Goal: Find specific fact: Find specific fact

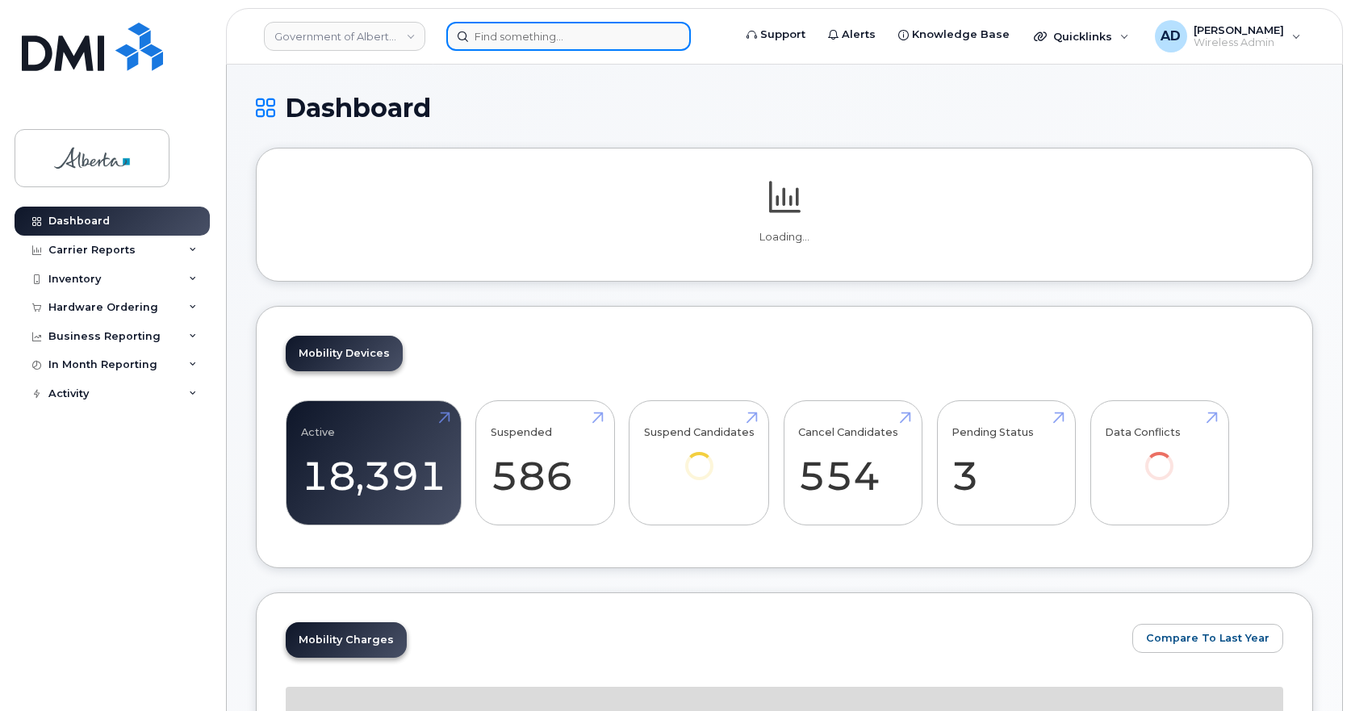
click at [574, 36] on input at bounding box center [568, 36] width 244 height 29
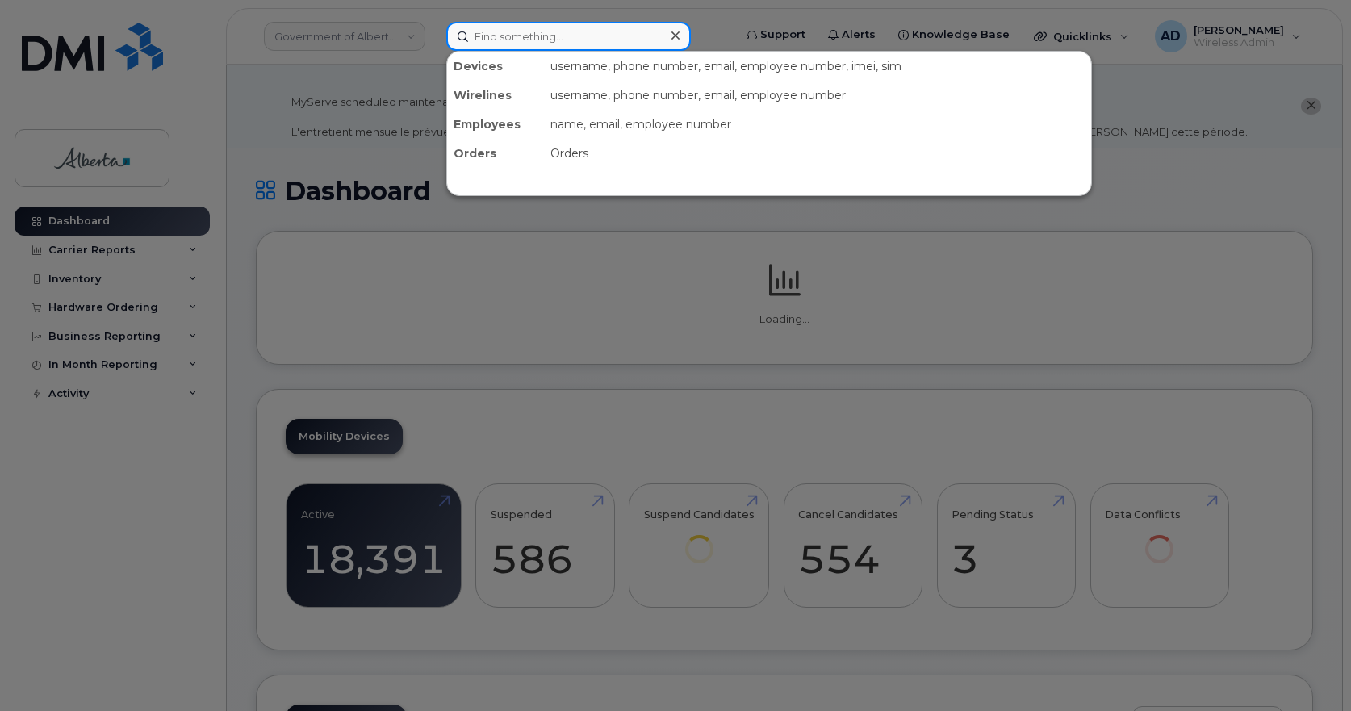
click at [563, 36] on input at bounding box center [568, 36] width 244 height 29
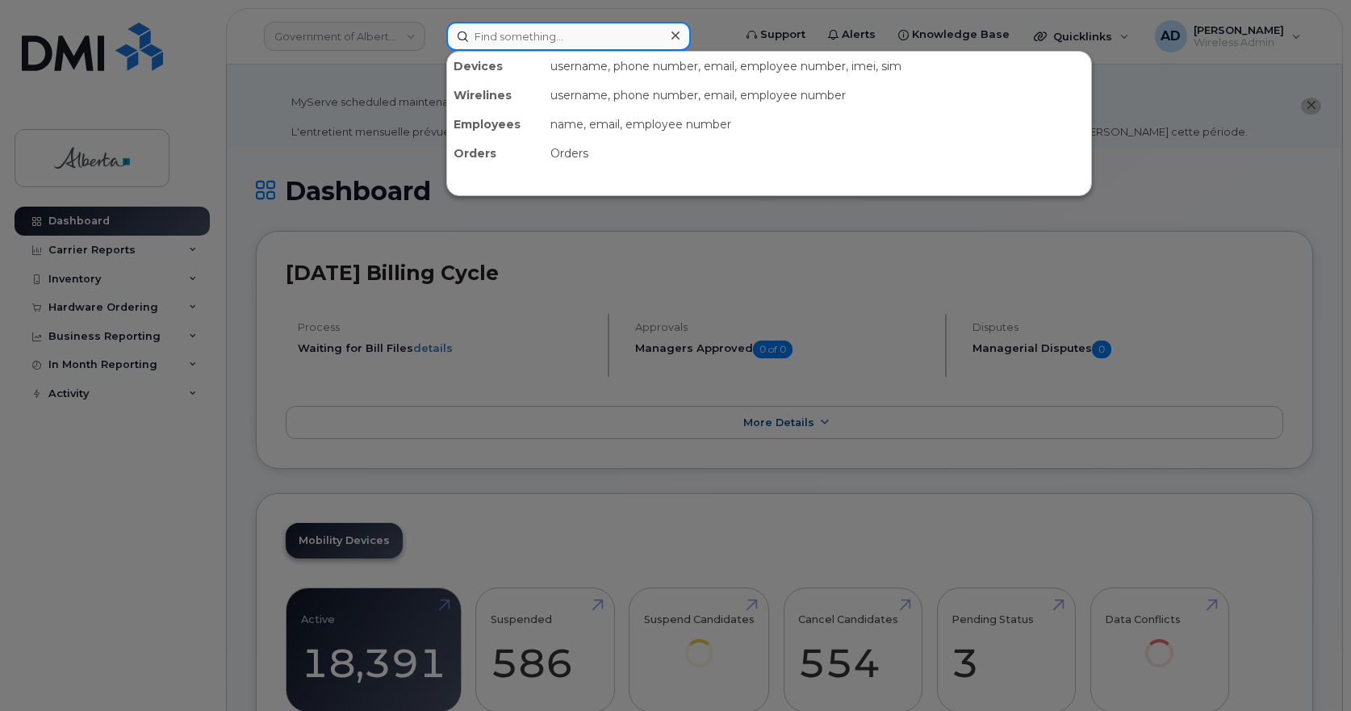
paste input "[PERSON_NAME]"
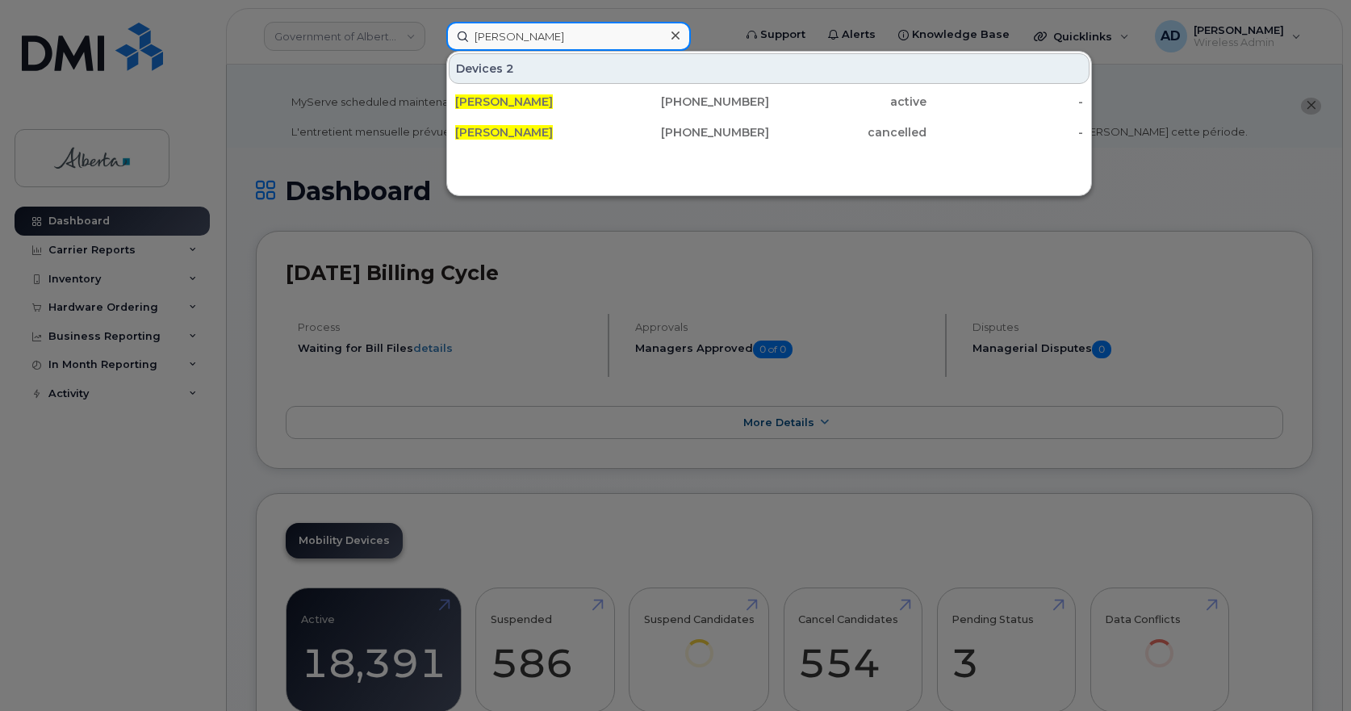
type input "[PERSON_NAME]"
click at [497, 101] on span "[PERSON_NAME]" at bounding box center [504, 101] width 98 height 15
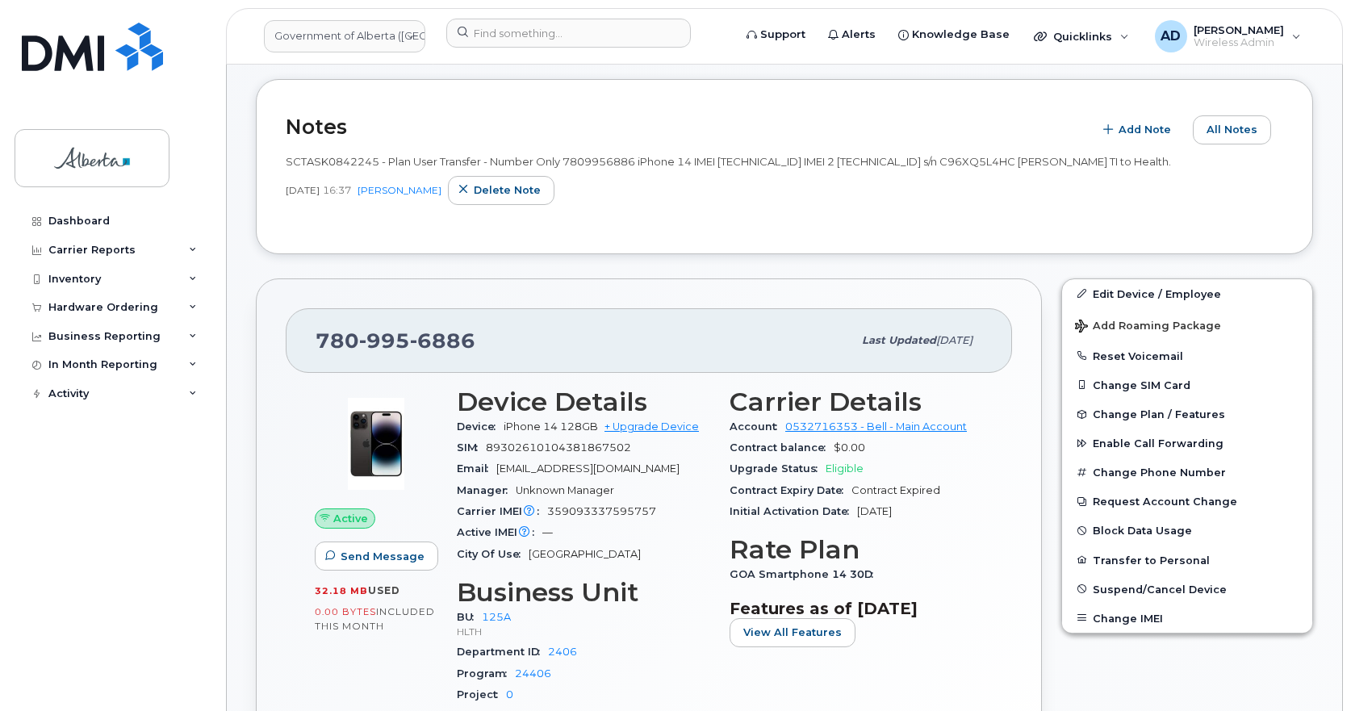
scroll to position [323, 0]
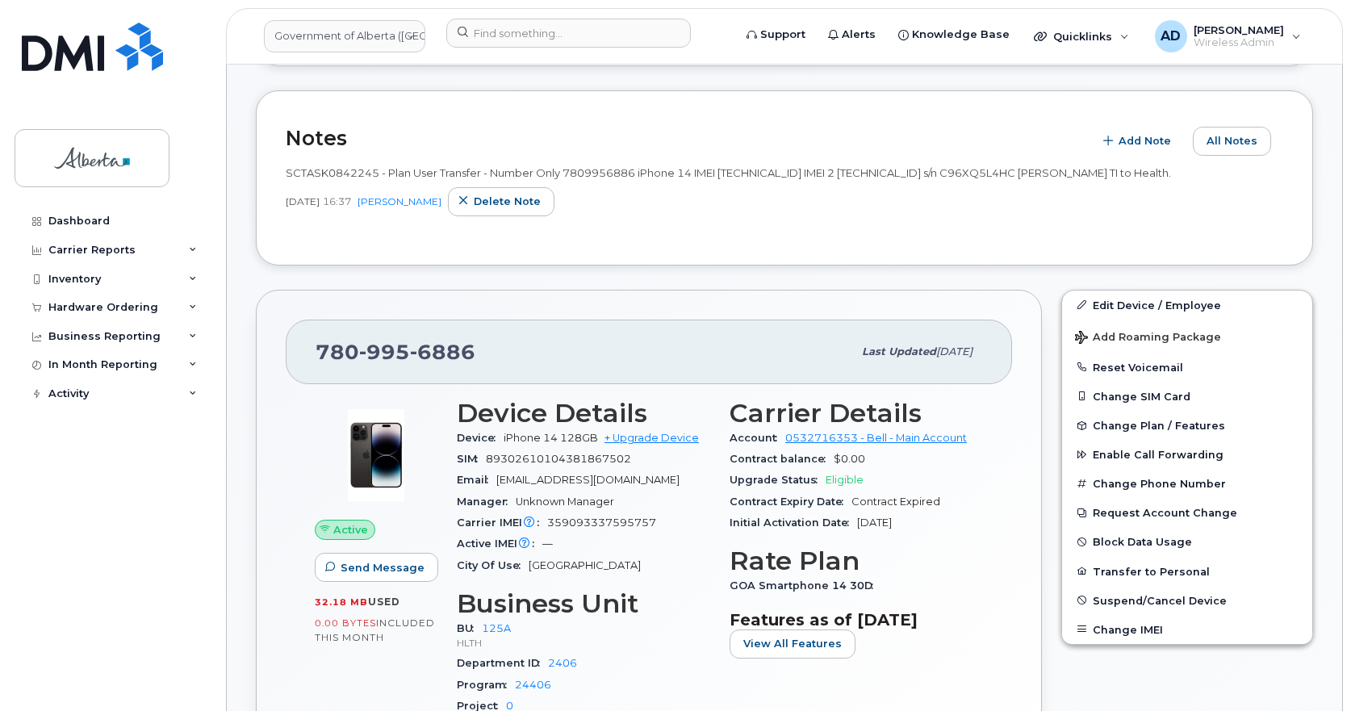
click at [609, 165] on div "SCTASK0842245 - Plan User Transfer - Number Only 7809956886 iPhone 14 IMEI [TEC…" at bounding box center [784, 172] width 997 height 15
copy span "7809956886"
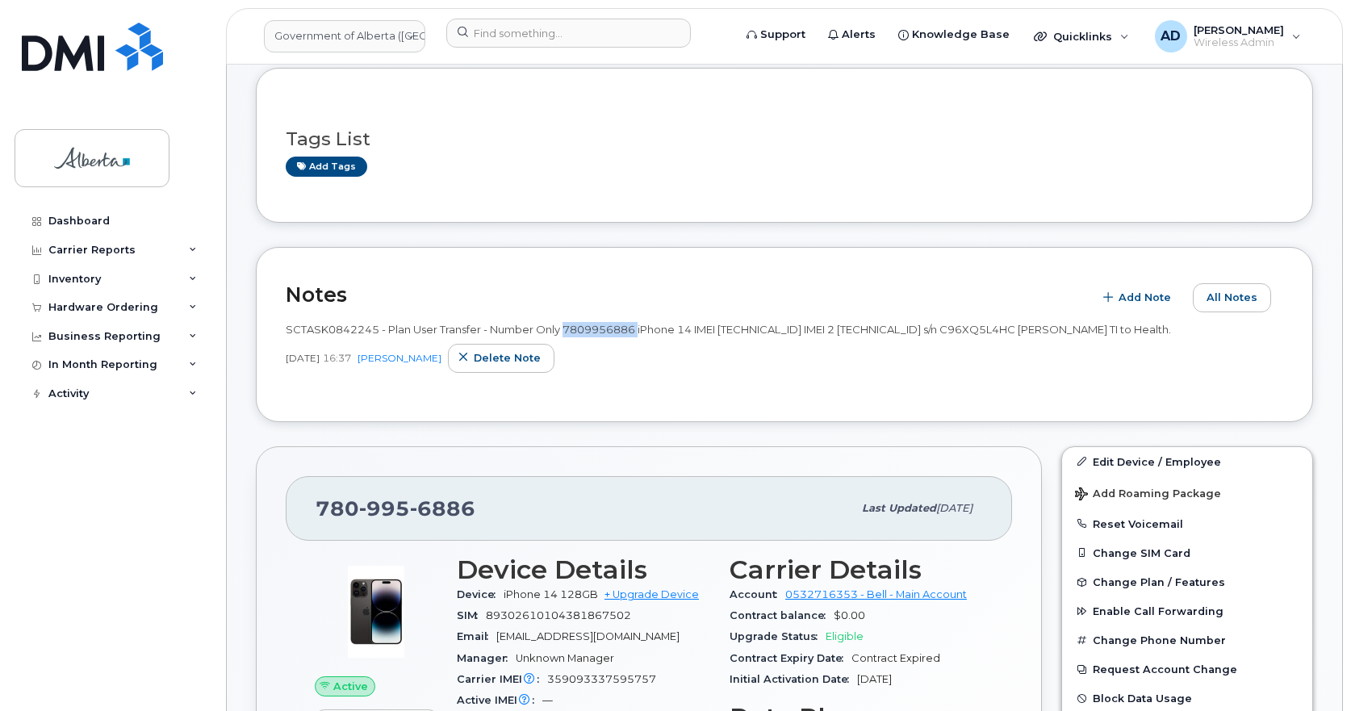
scroll to position [0, 0]
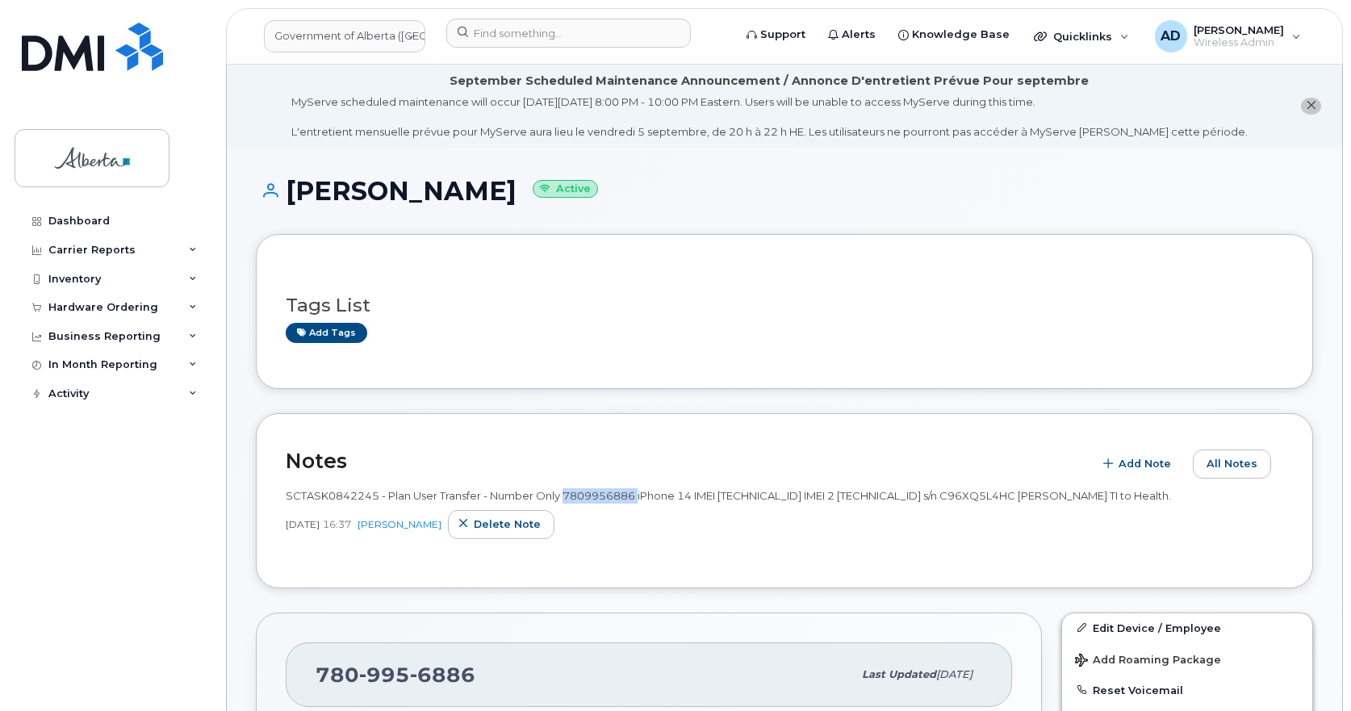
click at [600, 497] on span "SCTASK0842245 - Plan User Transfer - Number Only 7809956886 iPhone 14 IMEI [TEC…" at bounding box center [728, 495] width 885 height 13
